Goal: Task Accomplishment & Management: Manage account settings

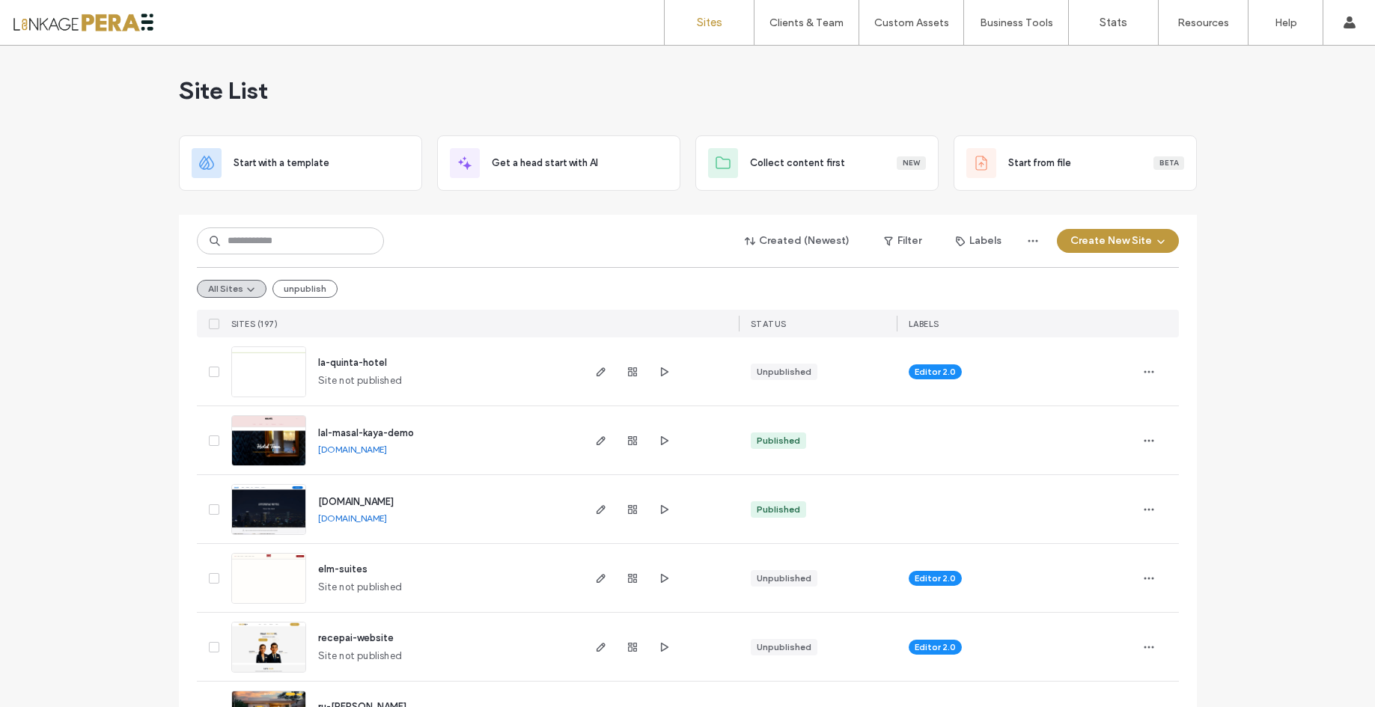
click at [336, 237] on input at bounding box center [290, 240] width 187 height 27
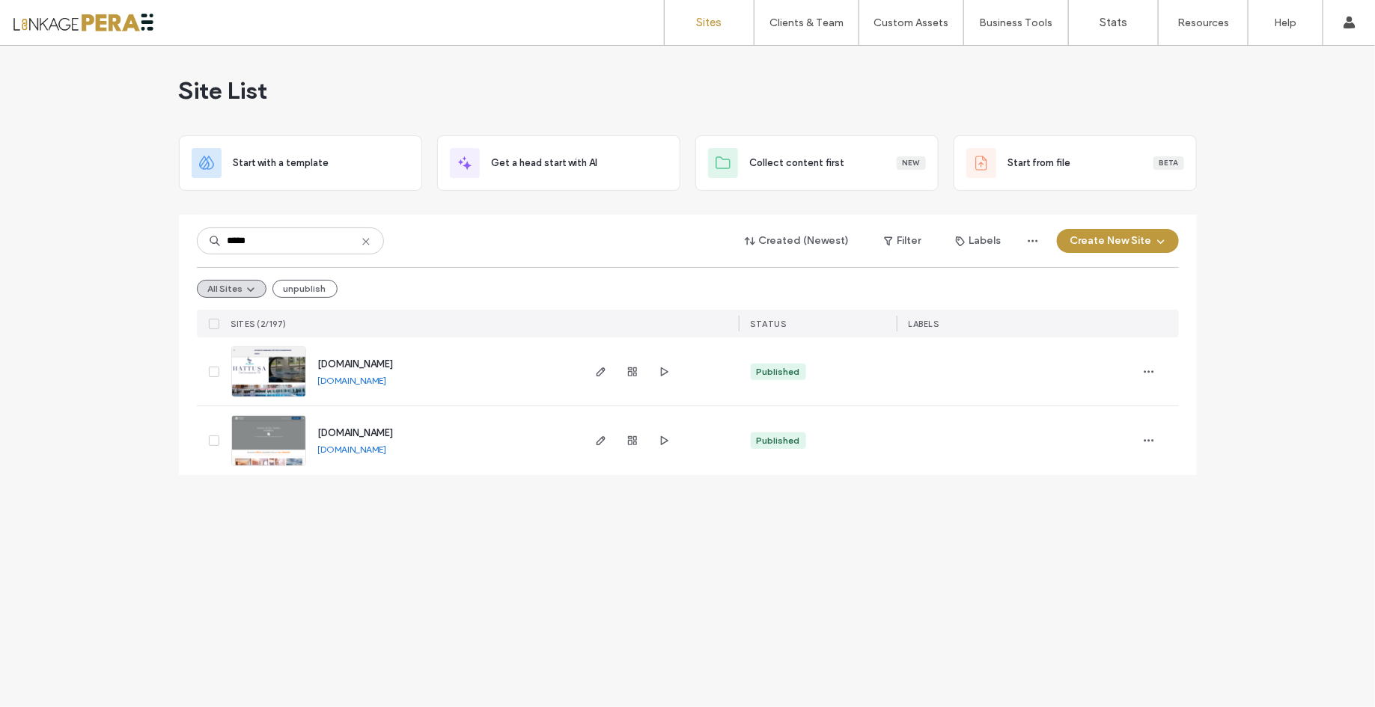
type input "*****"
click at [293, 231] on input "*****" at bounding box center [290, 240] width 187 height 27
click at [388, 427] on span "[DOMAIN_NAME]" at bounding box center [356, 432] width 76 height 11
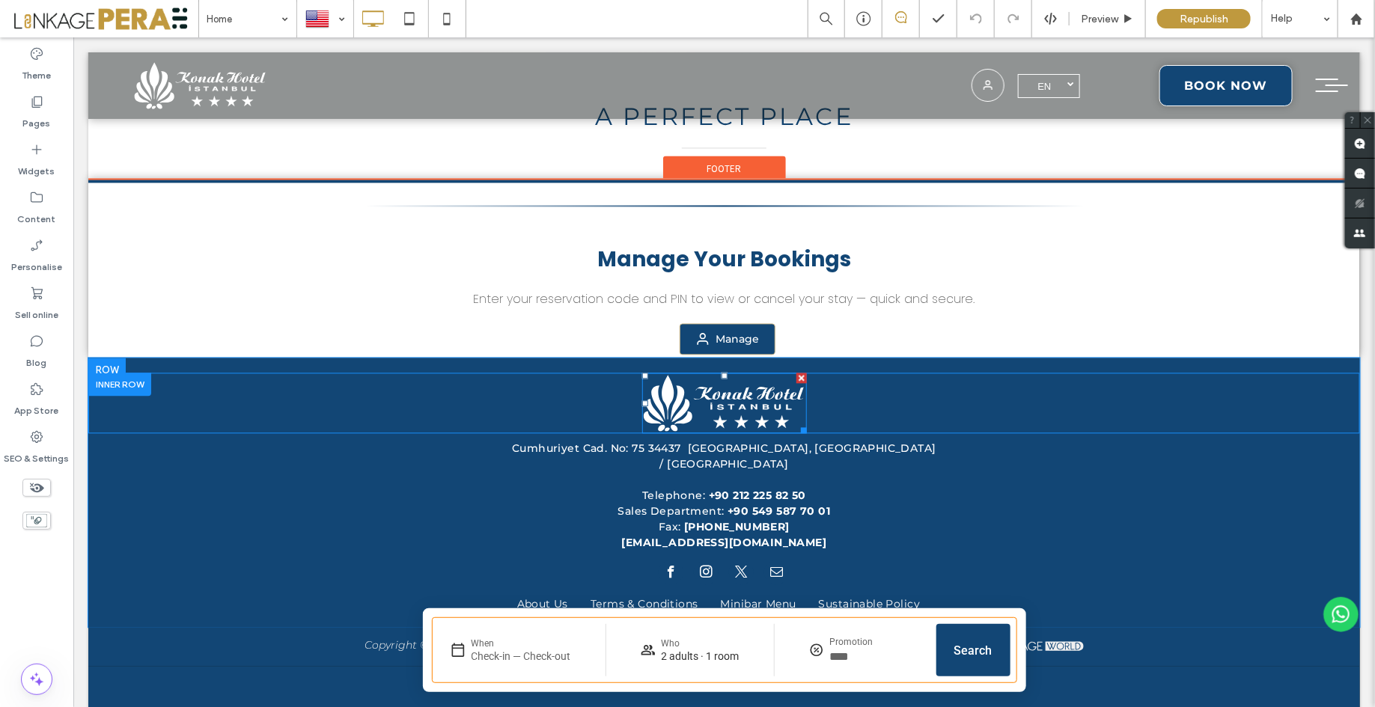
scroll to position [4163, 0]
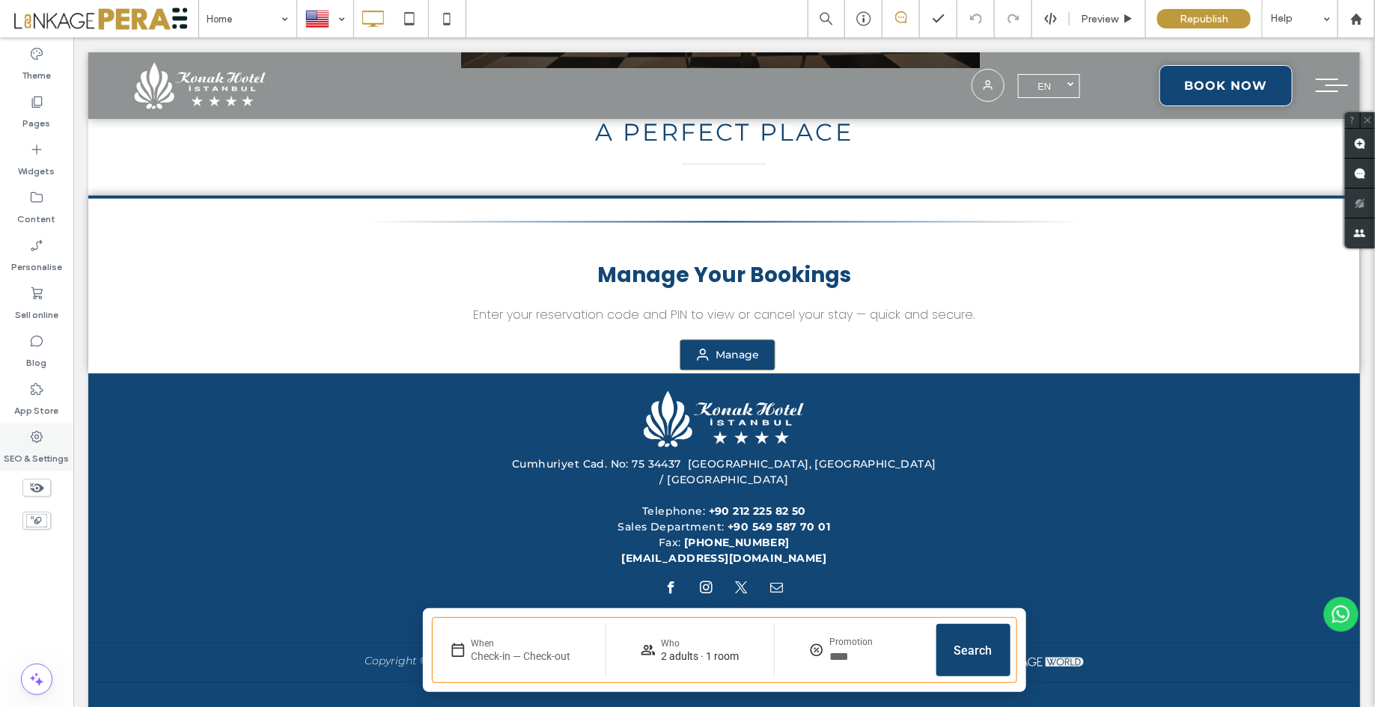
drag, startPoint x: 28, startPoint y: 450, endPoint x: 18, endPoint y: 447, distance: 10.7
click at [29, 450] on label "SEO & Settings" at bounding box center [36, 454] width 65 height 21
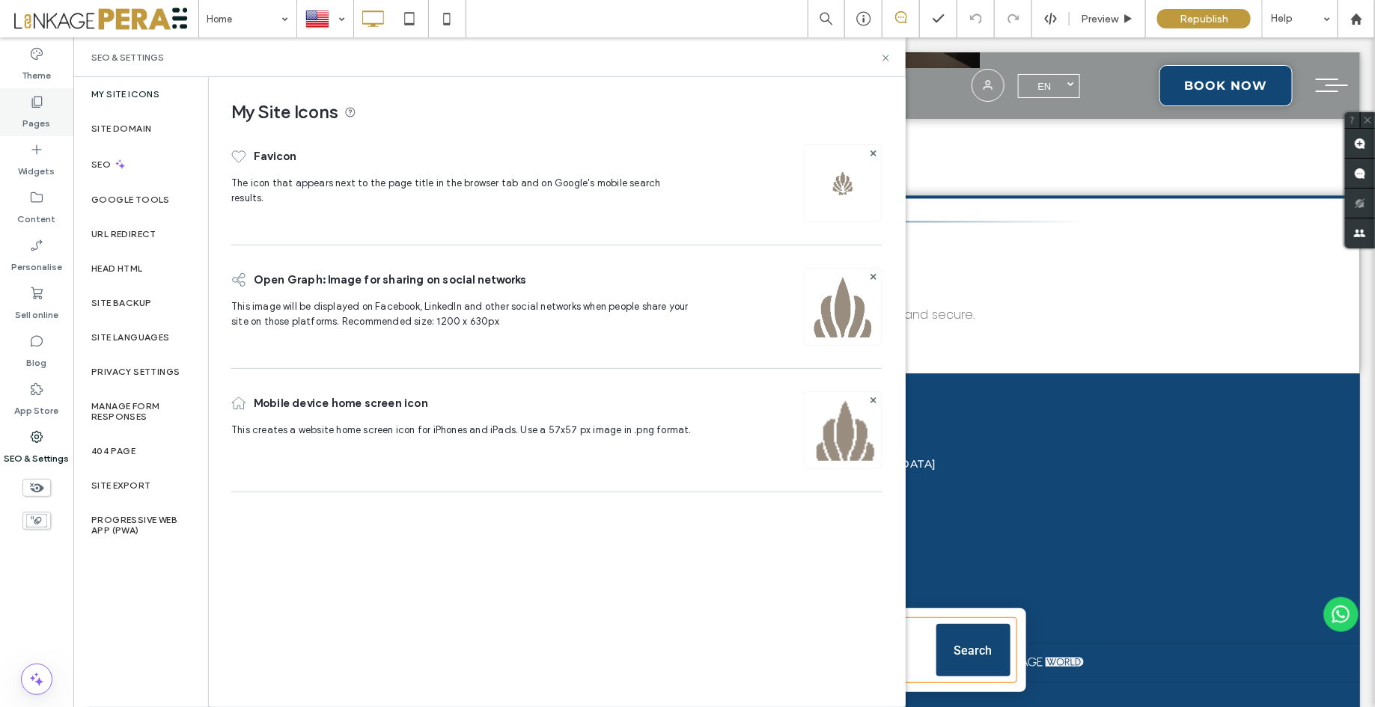
click at [53, 103] on div "Pages" at bounding box center [36, 112] width 73 height 48
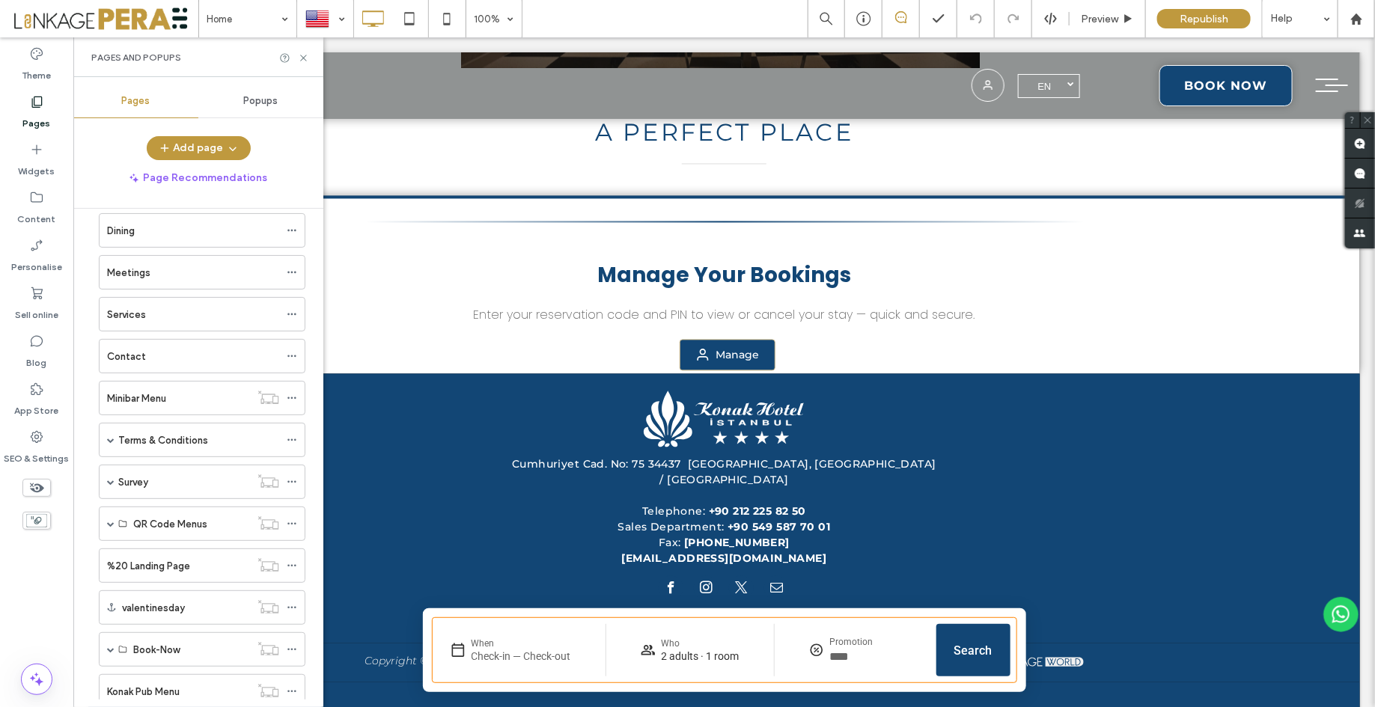
scroll to position [308, 0]
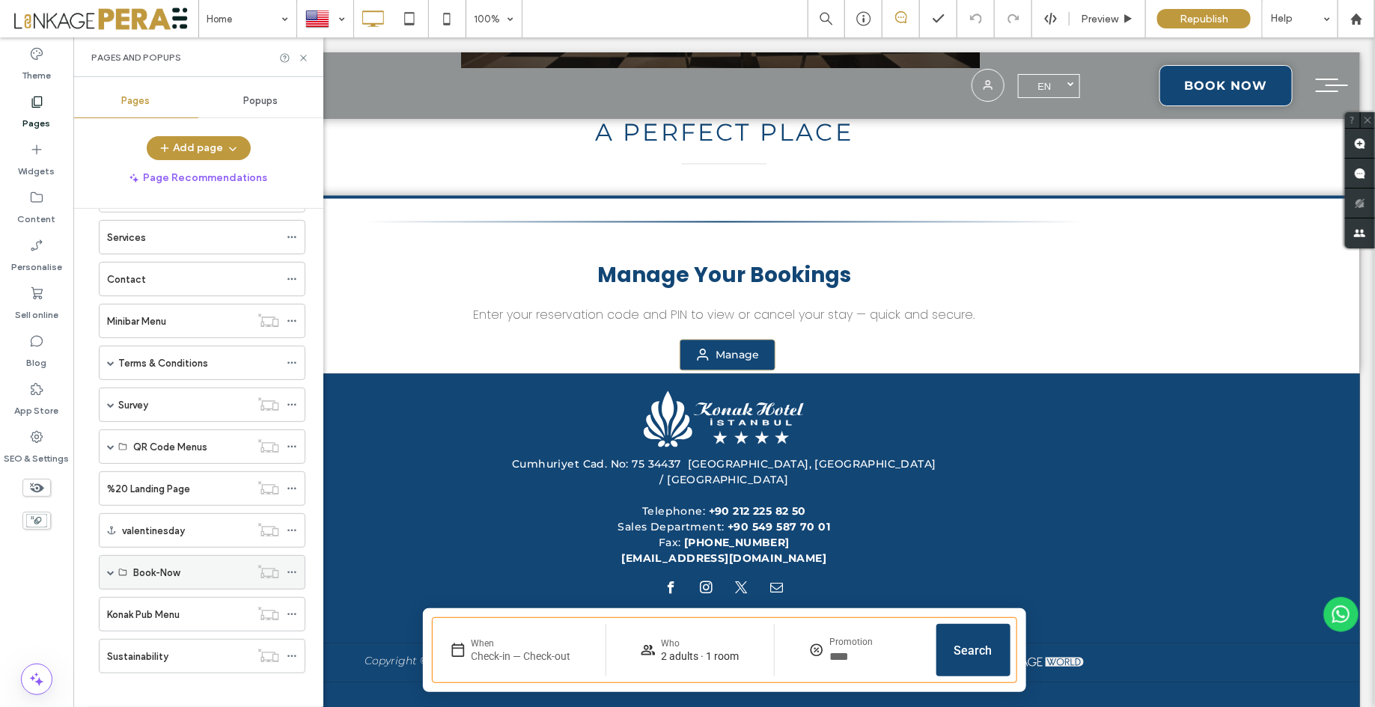
drag, startPoint x: 108, startPoint y: 561, endPoint x: 129, endPoint y: 562, distance: 21.0
click at [110, 569] on span at bounding box center [110, 572] width 7 height 7
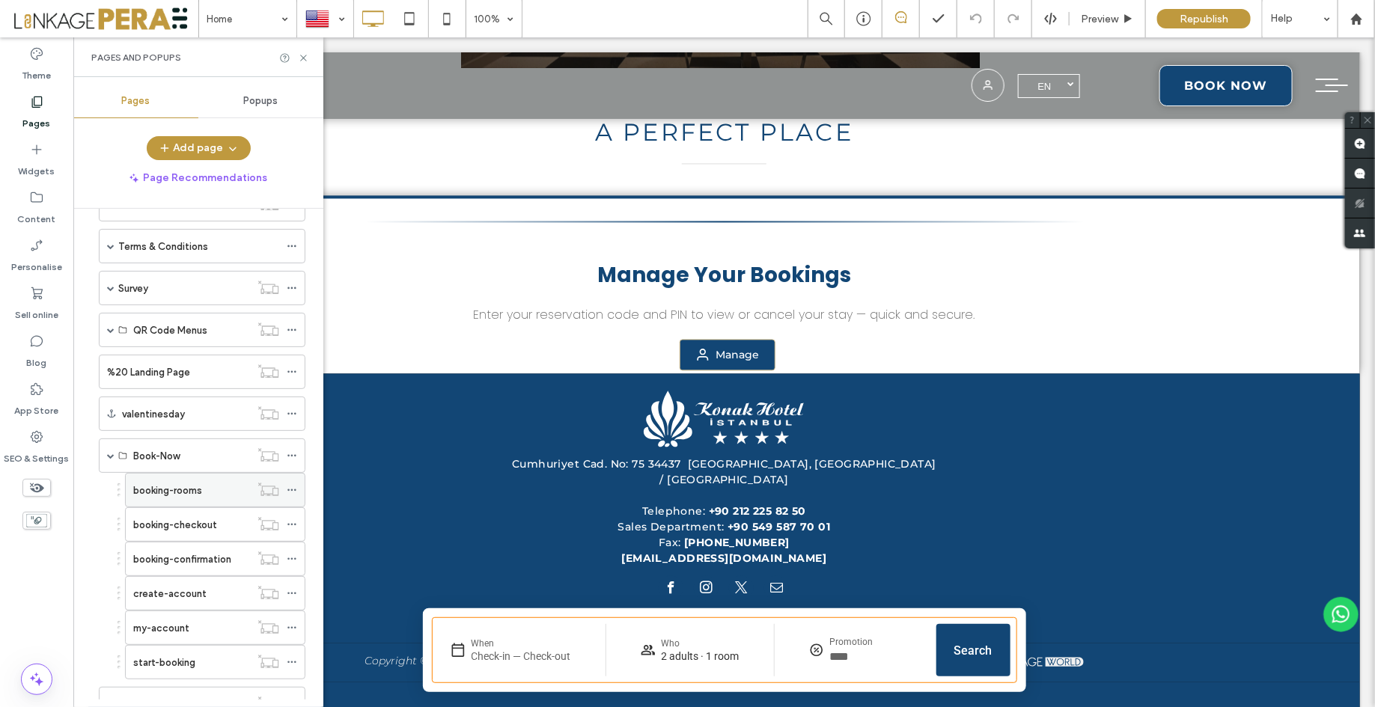
click at [293, 489] on use at bounding box center [291, 490] width 8 height 2
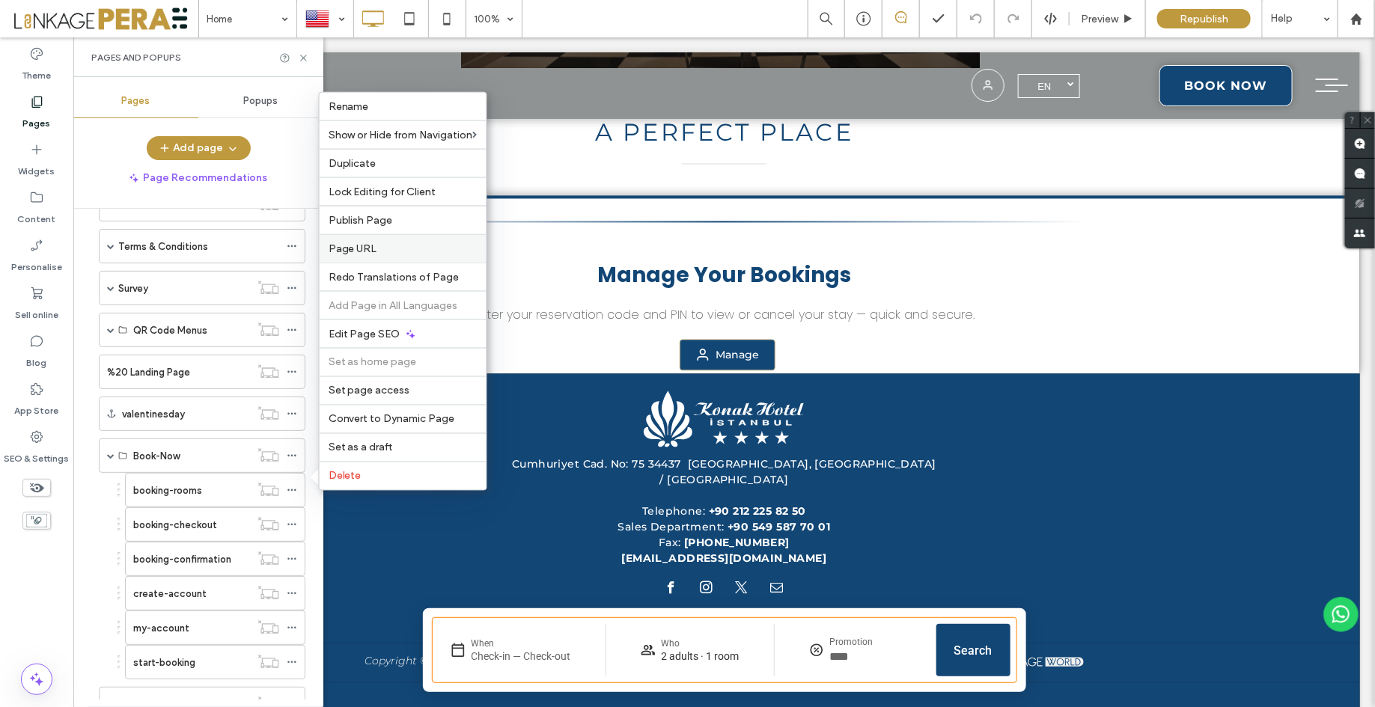
click at [391, 248] on label "Page URL" at bounding box center [402, 248] width 149 height 13
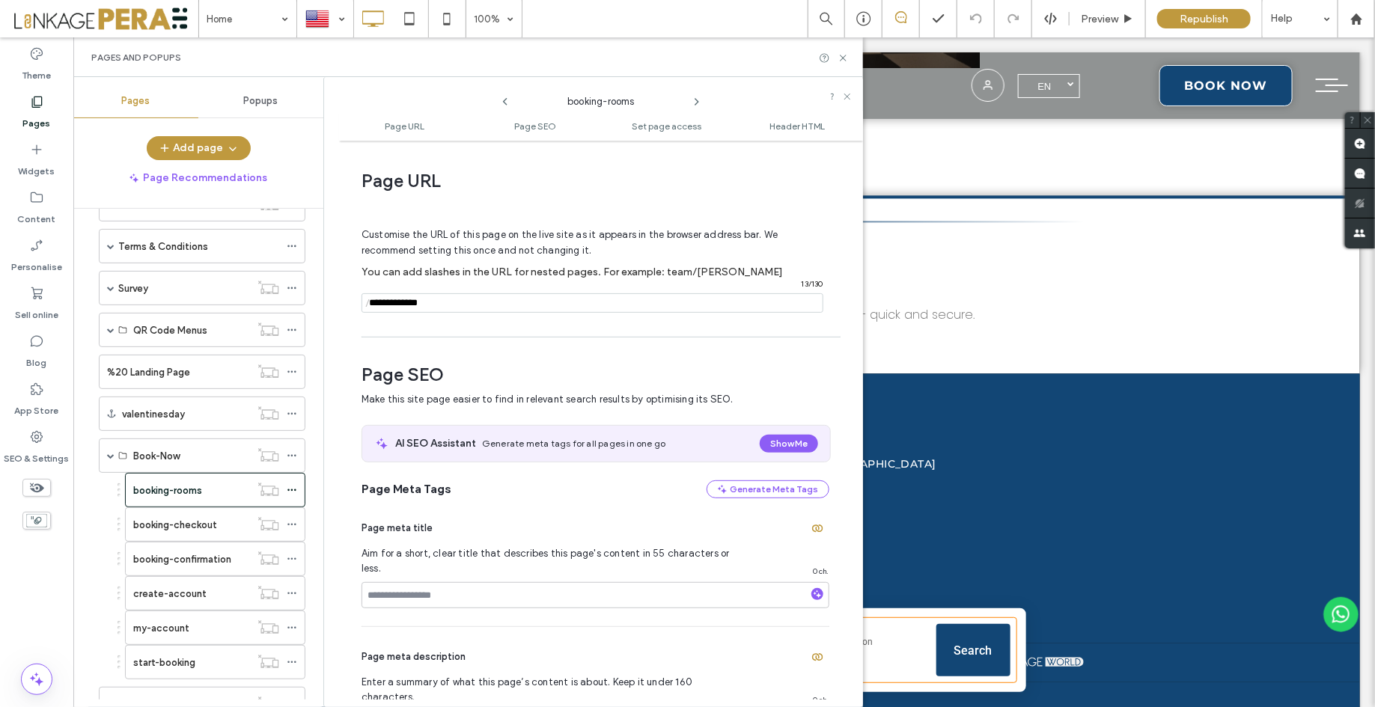
click at [501, 310] on input "notEmpty" at bounding box center [592, 302] width 462 height 19
click at [293, 519] on icon at bounding box center [292, 524] width 10 height 10
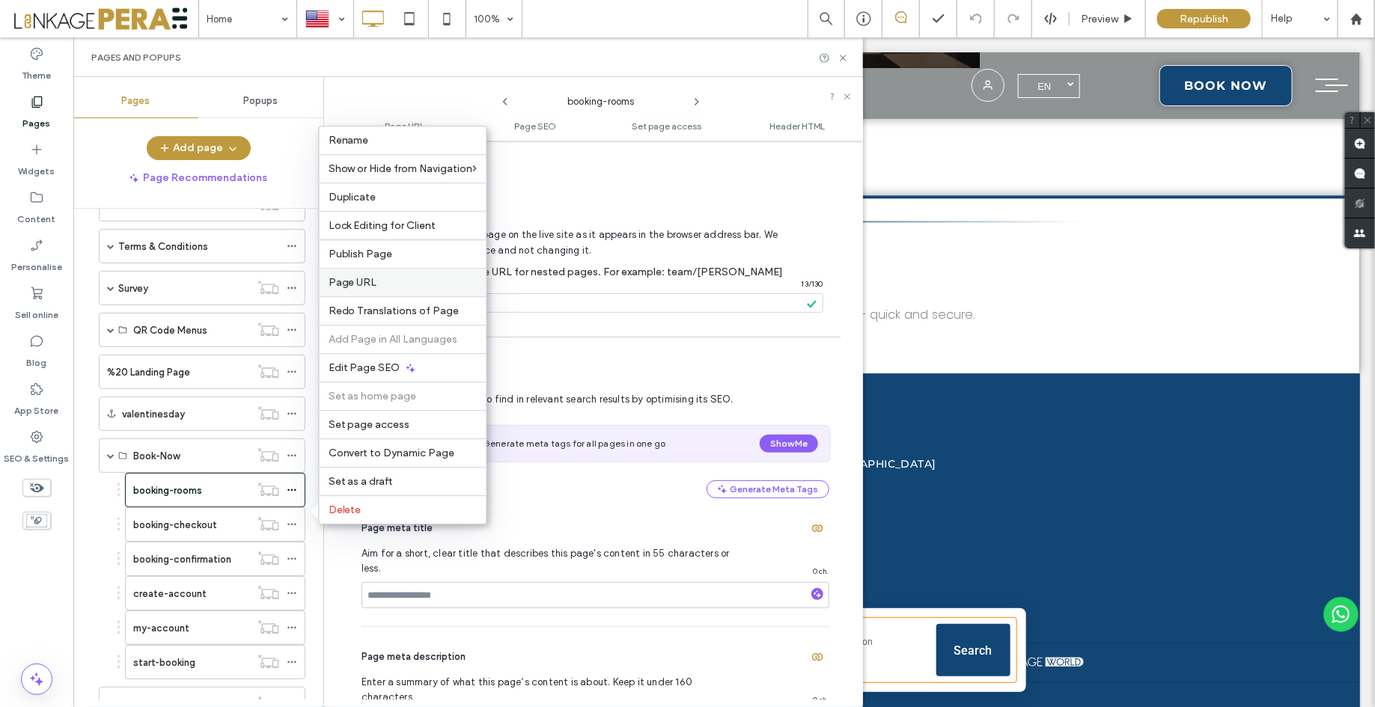
click at [428, 277] on label "Page URL" at bounding box center [402, 282] width 149 height 13
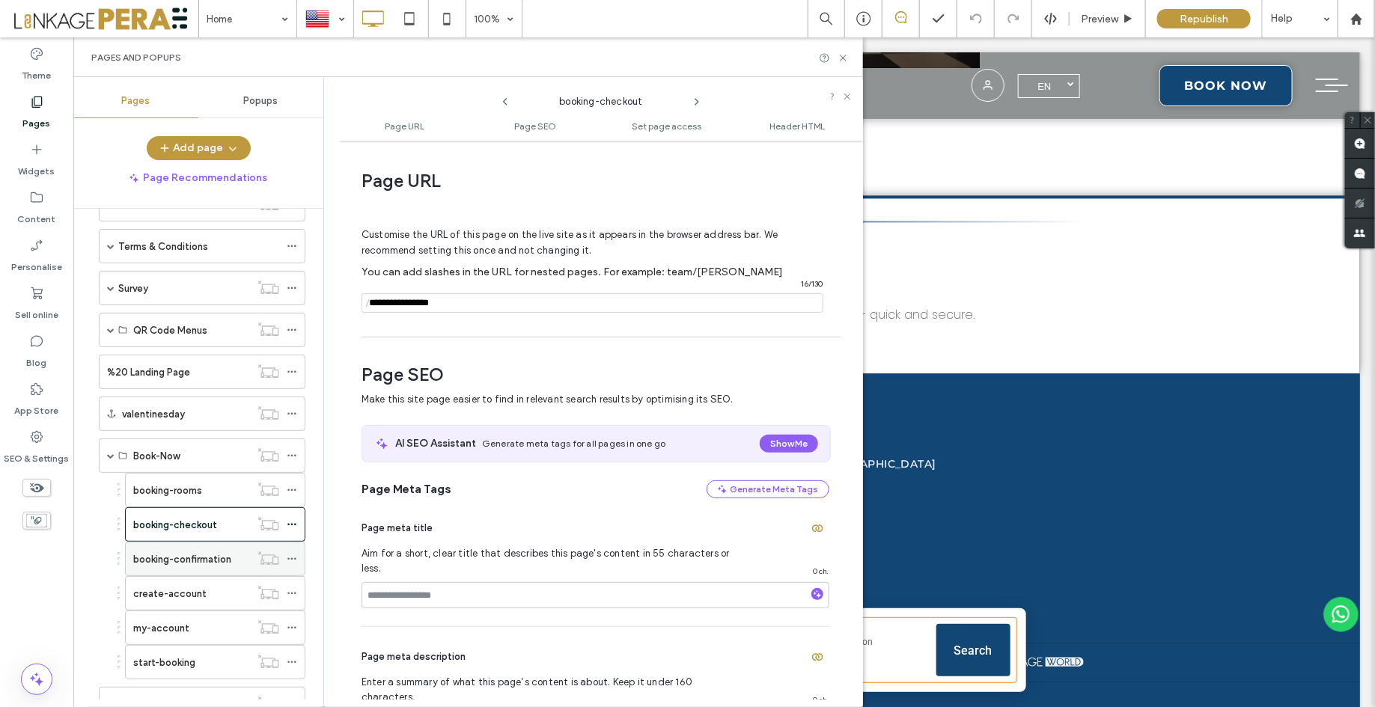
click at [292, 554] on icon at bounding box center [292, 559] width 10 height 10
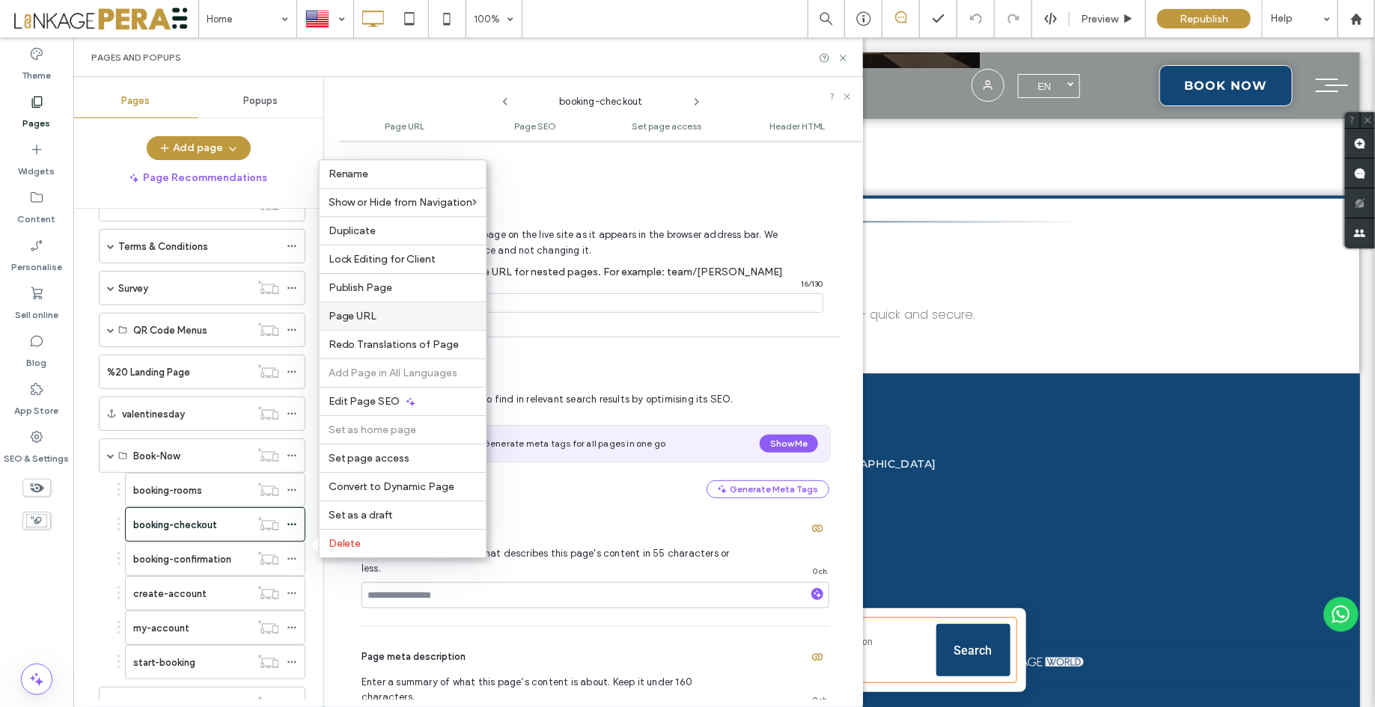
click at [376, 323] on div "Page URL" at bounding box center [403, 316] width 167 height 28
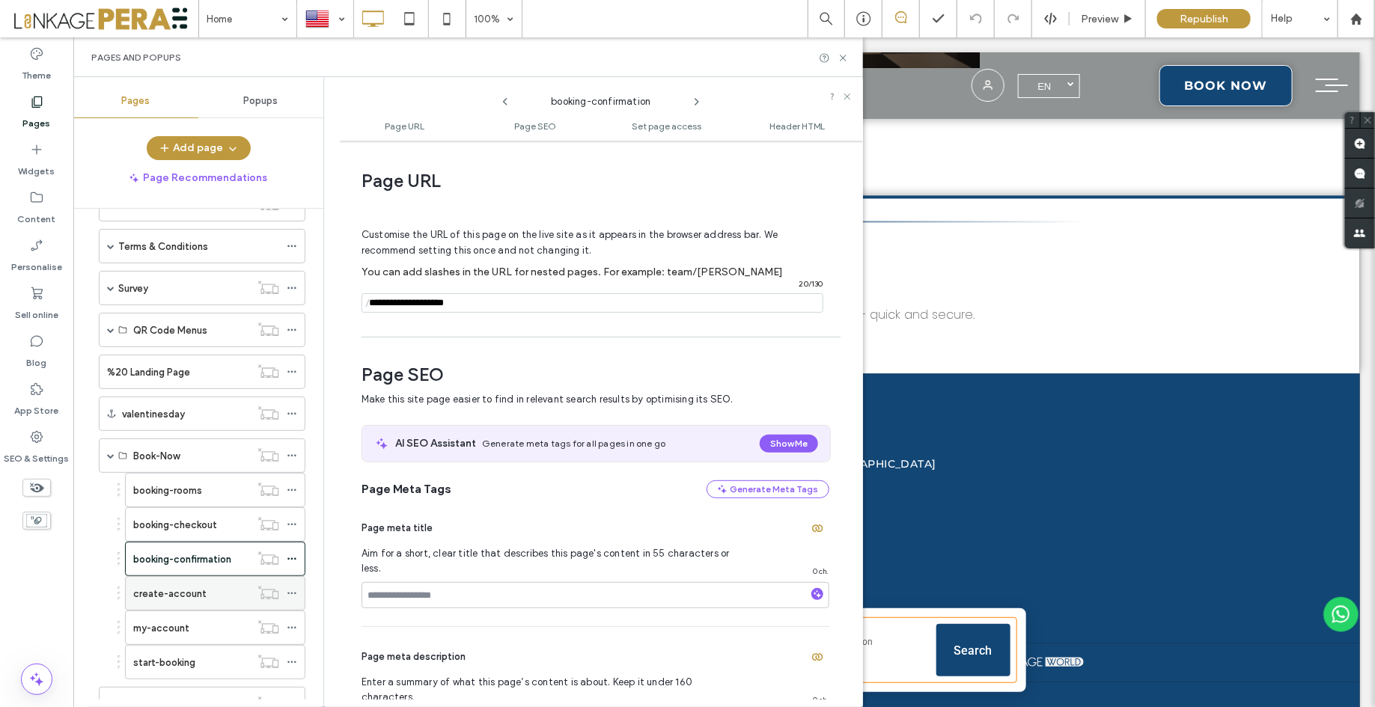
click at [294, 588] on icon at bounding box center [292, 593] width 10 height 10
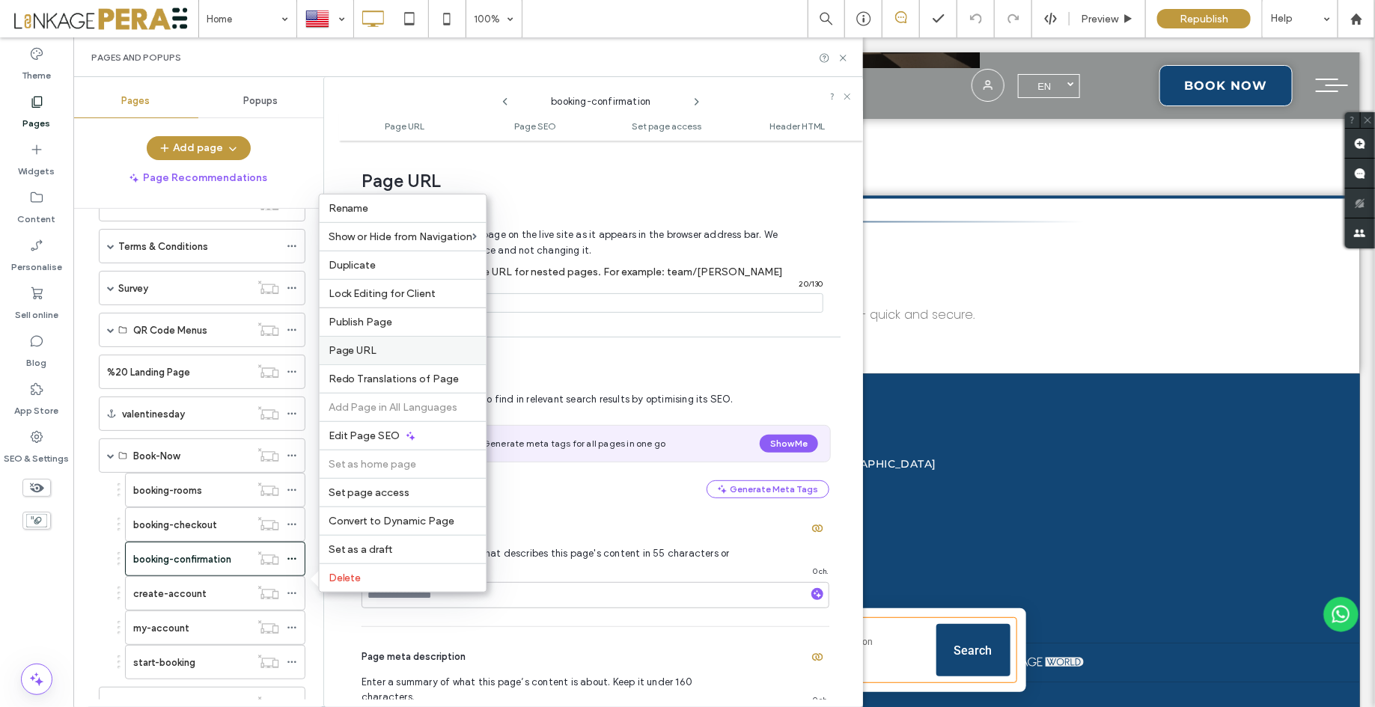
click at [387, 348] on label "Page URL" at bounding box center [402, 350] width 149 height 13
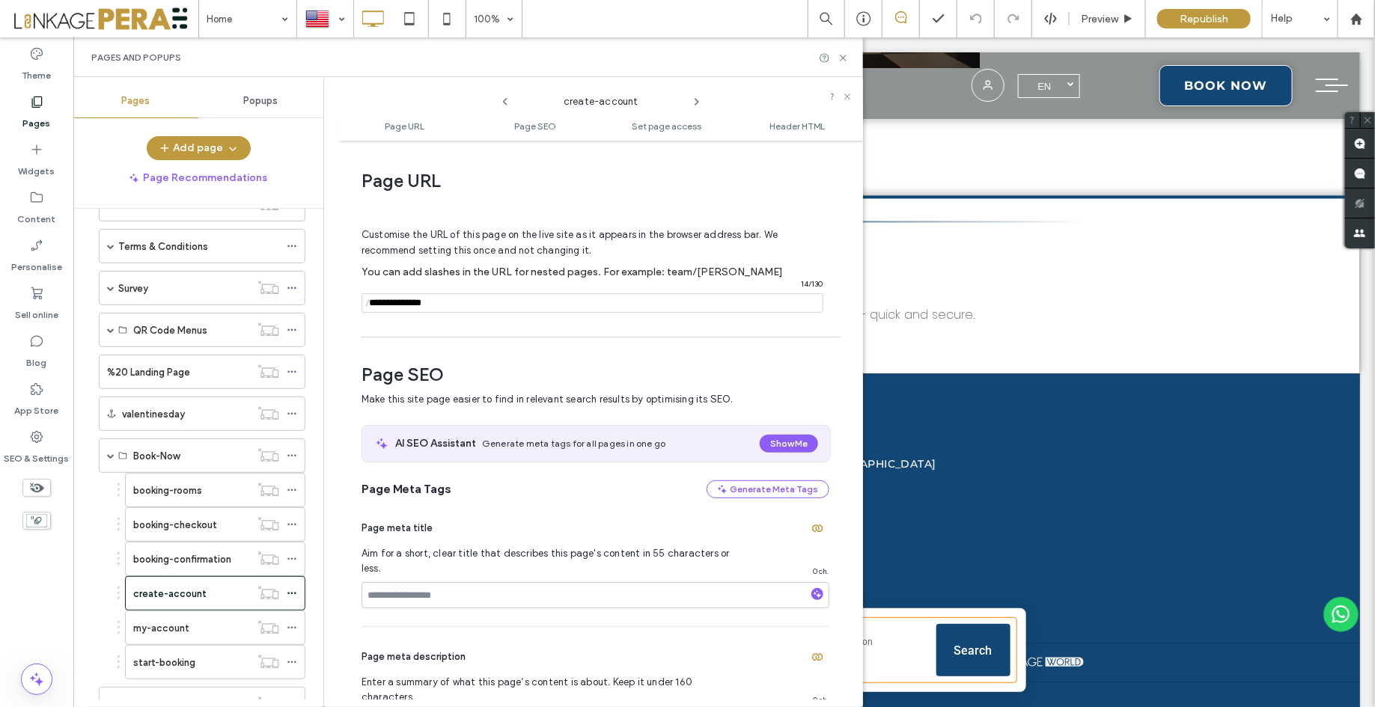
click at [510, 305] on input "notEmpty" at bounding box center [592, 302] width 462 height 19
click at [296, 554] on icon at bounding box center [292, 559] width 10 height 10
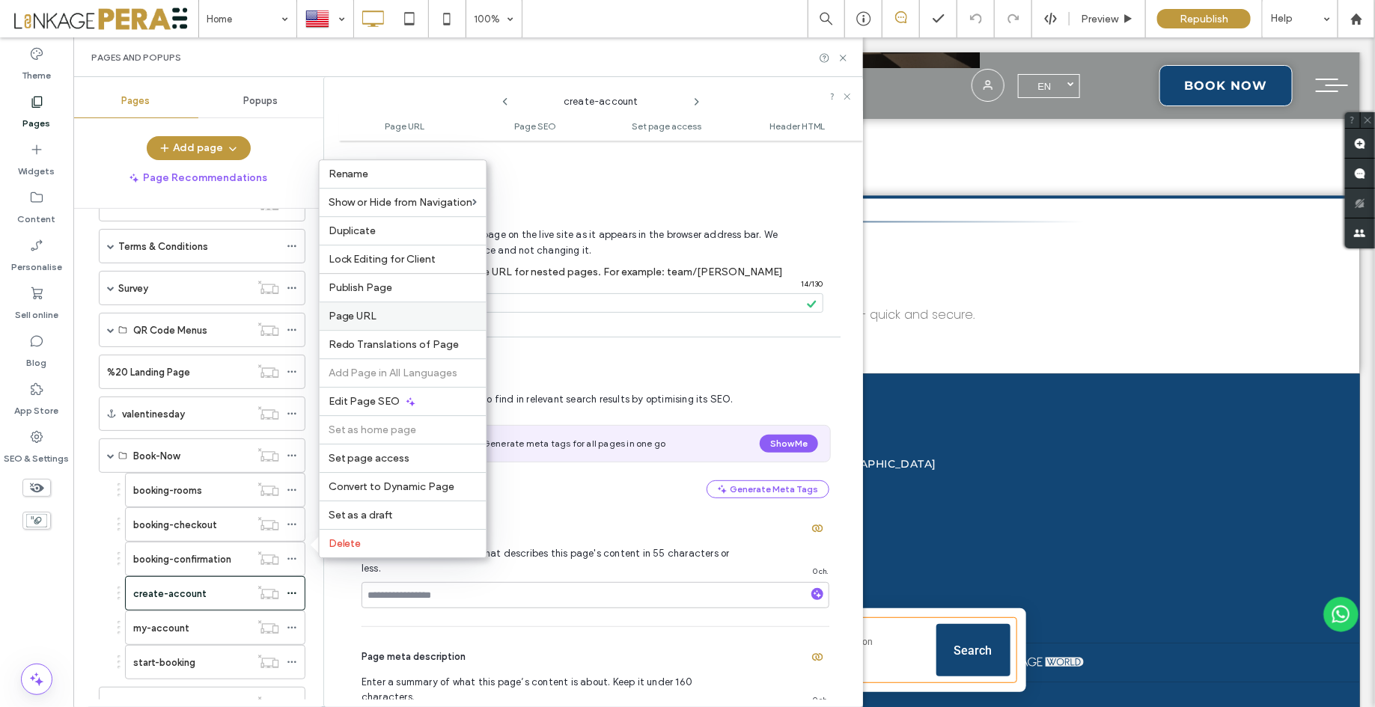
click at [418, 315] on label "Page URL" at bounding box center [402, 316] width 149 height 13
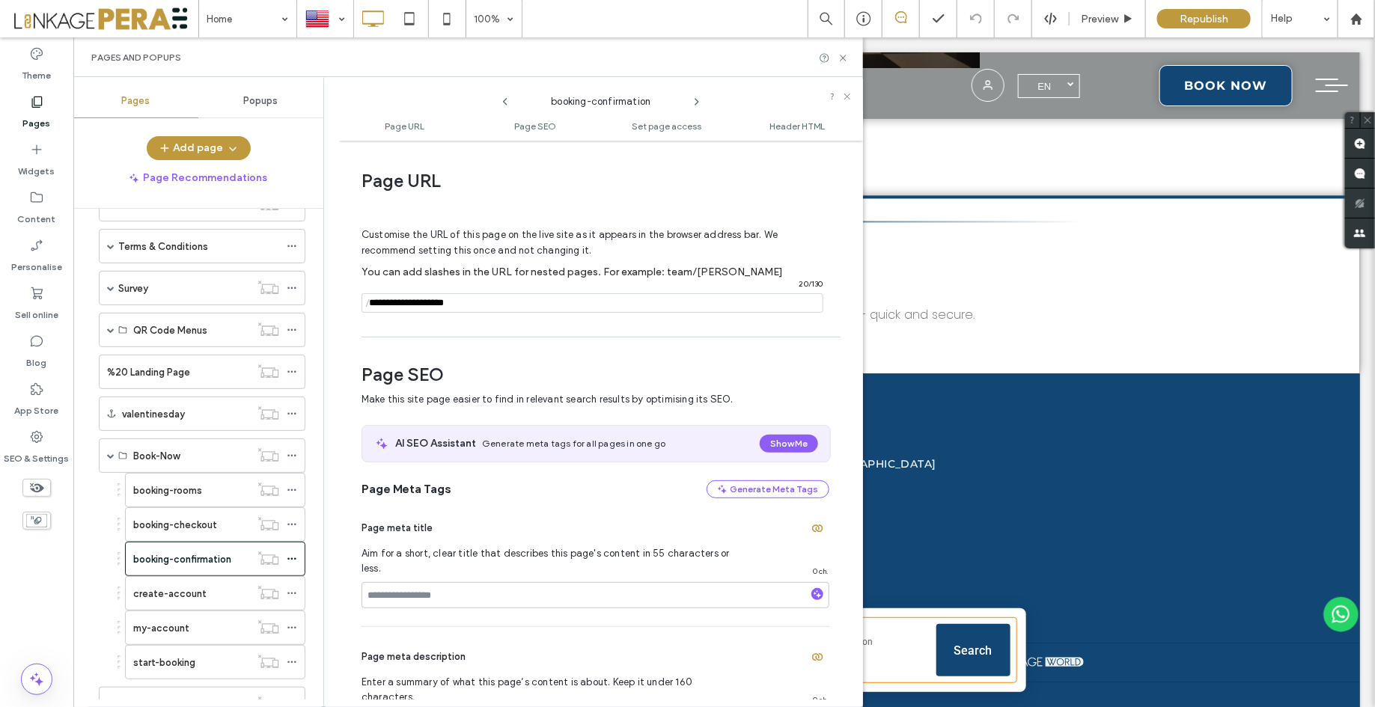
click at [498, 303] on input "notEmpty" at bounding box center [592, 302] width 462 height 19
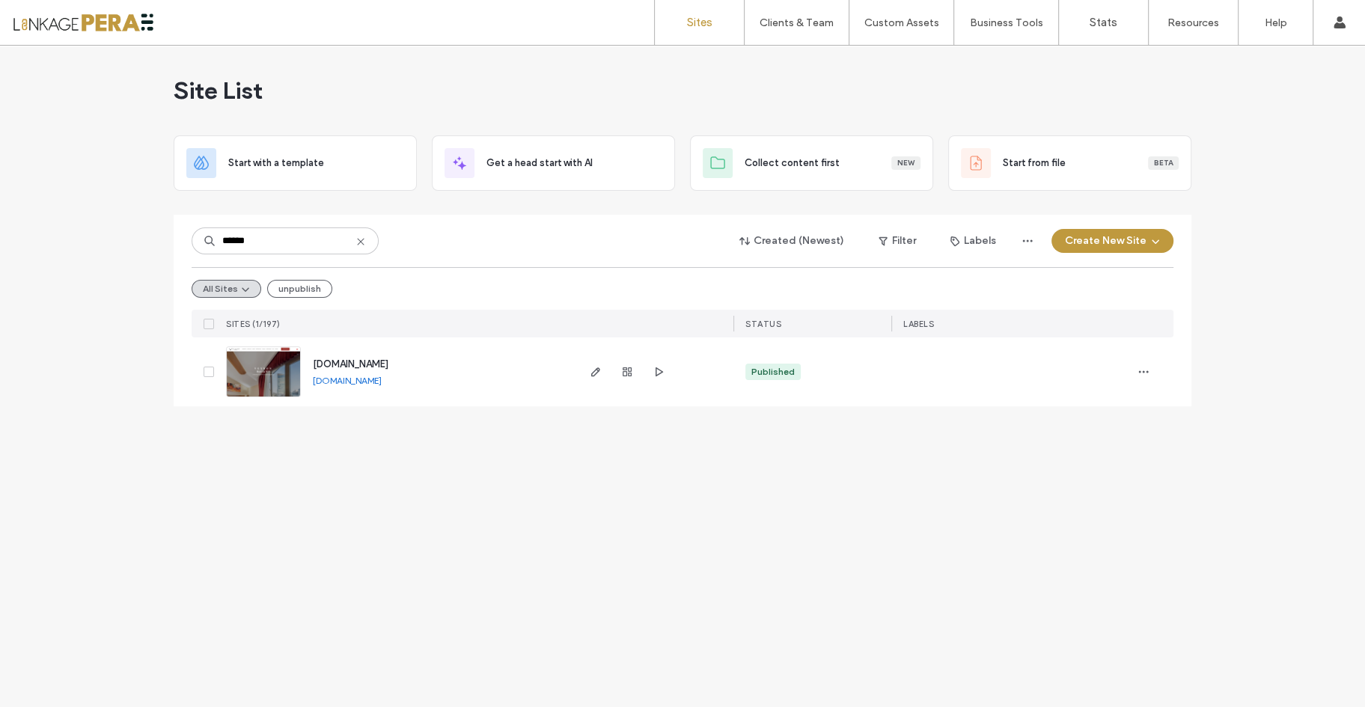
type input "******"
